Goal: Task Accomplishment & Management: Use online tool/utility

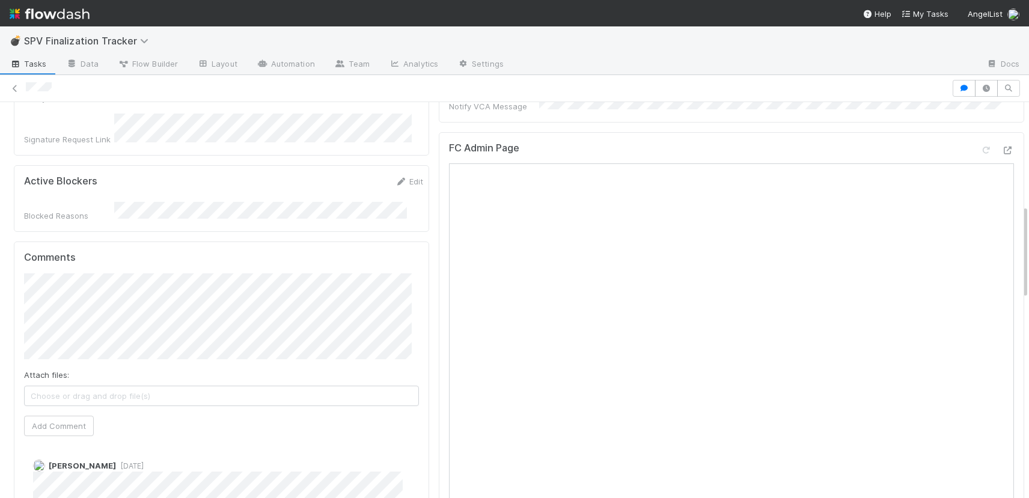
scroll to position [418, 0]
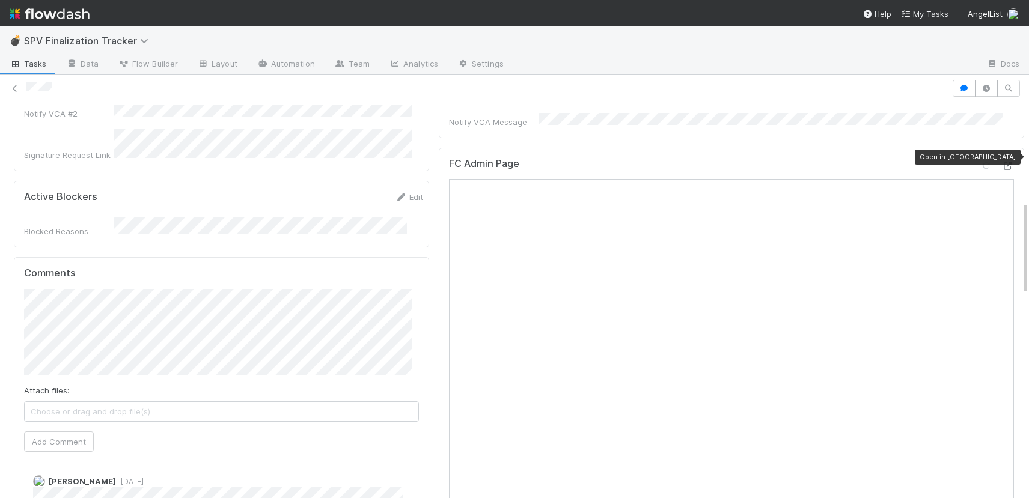
click at [1001, 162] on icon at bounding box center [1007, 166] width 12 height 8
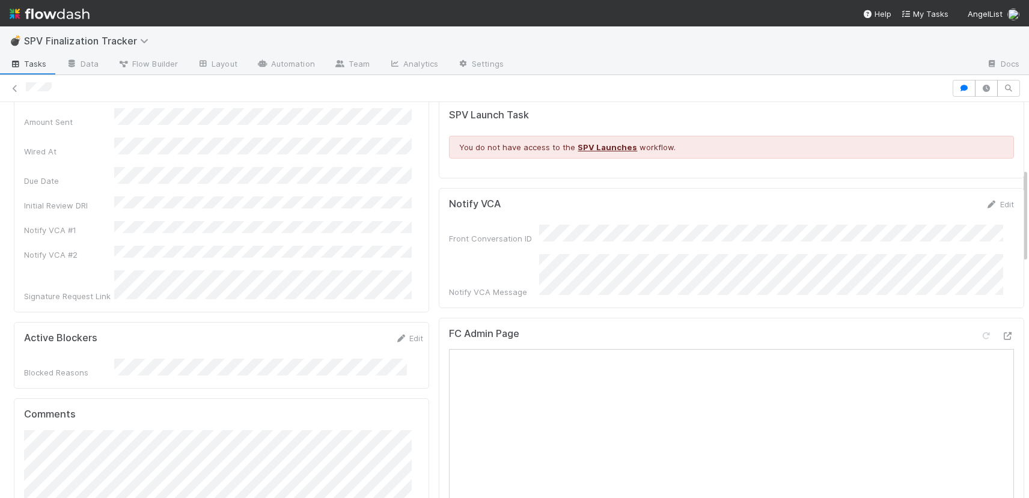
scroll to position [284, 0]
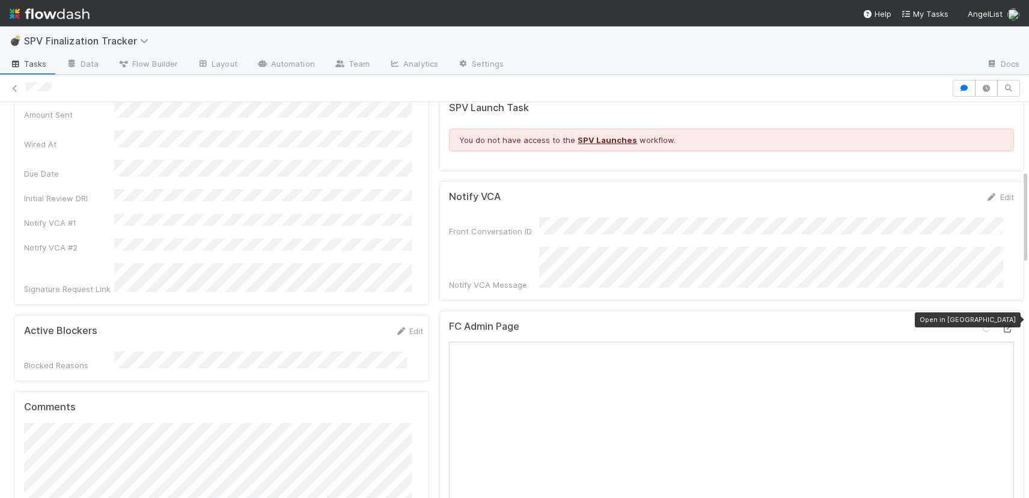
click at [1001, 325] on icon at bounding box center [1007, 329] width 12 height 8
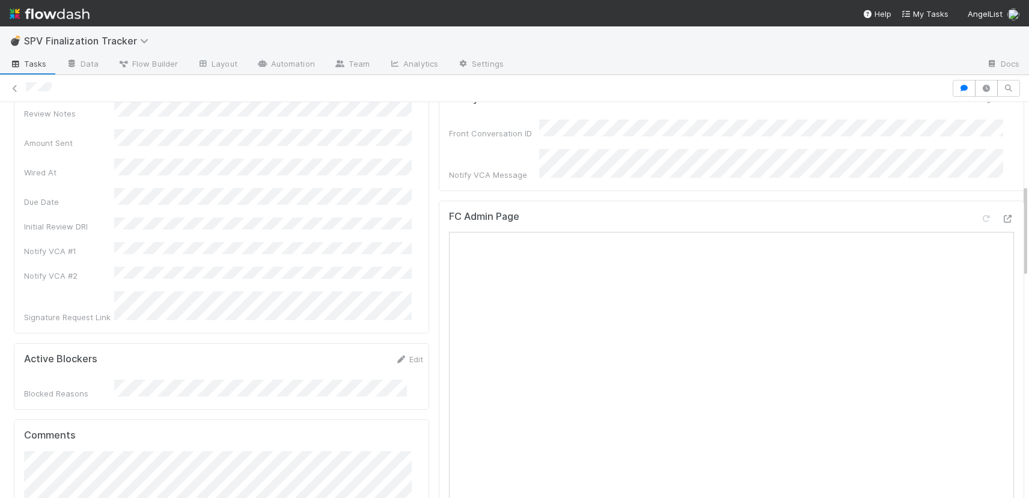
scroll to position [353, 0]
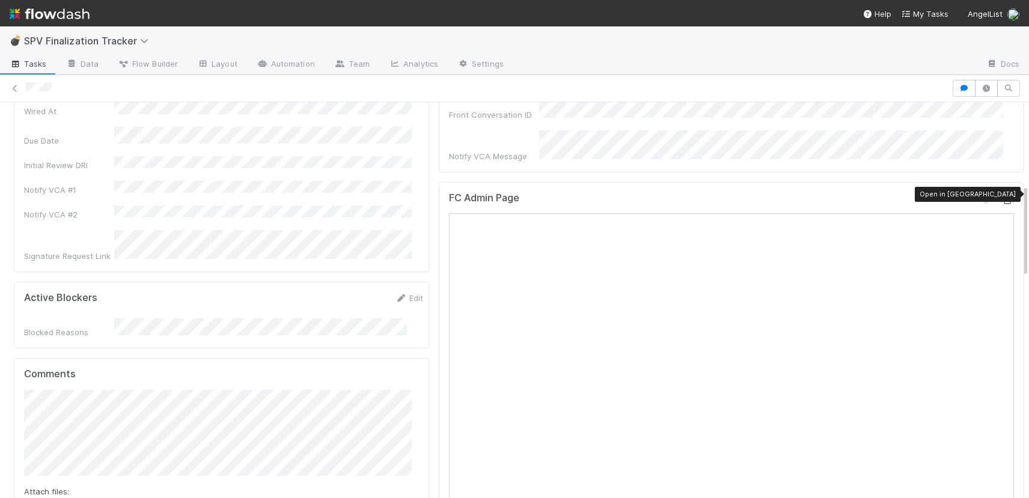
click at [1001, 196] on icon at bounding box center [1007, 200] width 12 height 8
